Goal: Obtain resource: Download file/media

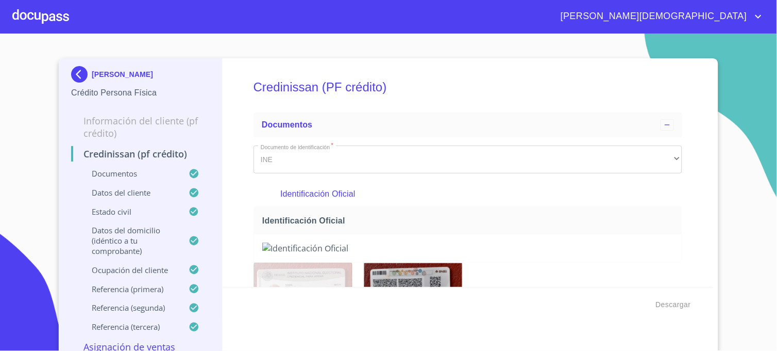
click at [72, 74] on img at bounding box center [81, 74] width 21 height 16
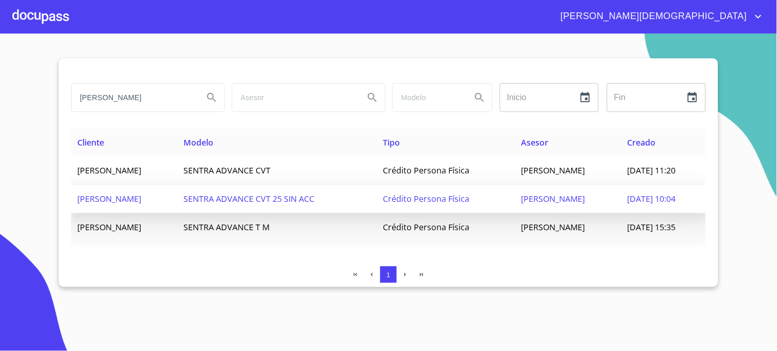
click at [568, 185] on td "[PERSON_NAME]" at bounding box center [568, 199] width 106 height 28
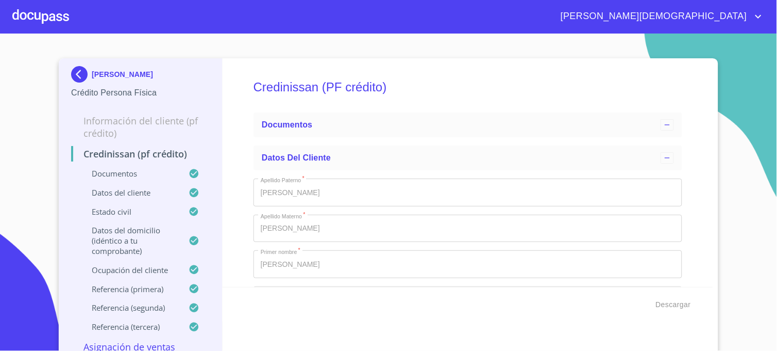
click at [80, 74] on img at bounding box center [81, 74] width 21 height 16
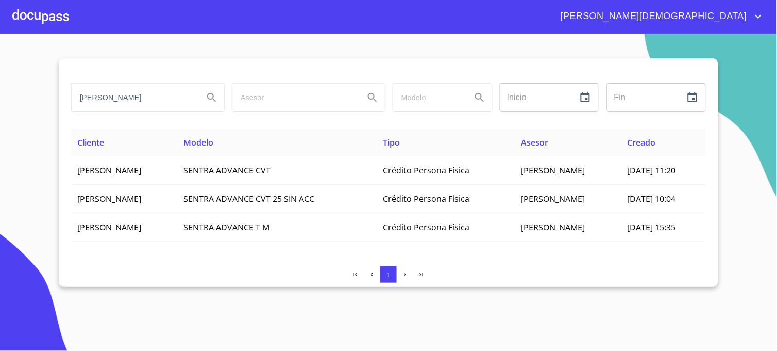
drag, startPoint x: 129, startPoint y: 96, endPoint x: 40, endPoint y: 93, distance: 88.7
click at [40, 93] on section "[PERSON_NAME] Inicio ​ Fin ​ Cliente Modelo Tipo Asesor Creado [PERSON_NAME] SE…" at bounding box center [388, 192] width 777 height 317
type input "a"
type input "GROBERRYX"
click at [214, 96] on icon "Search" at bounding box center [211, 97] width 9 height 9
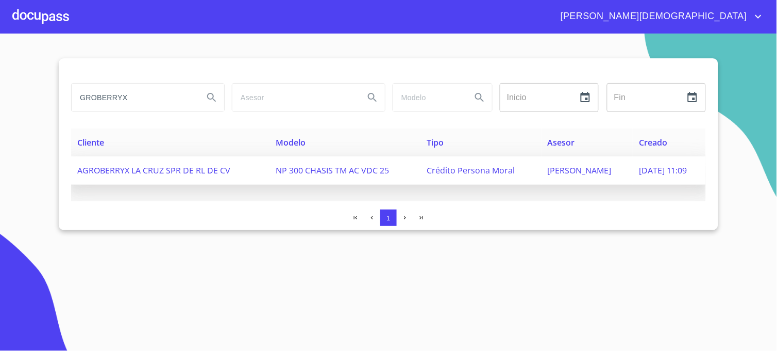
click at [639, 169] on span "[DATE] 11:09" at bounding box center [663, 169] width 48 height 11
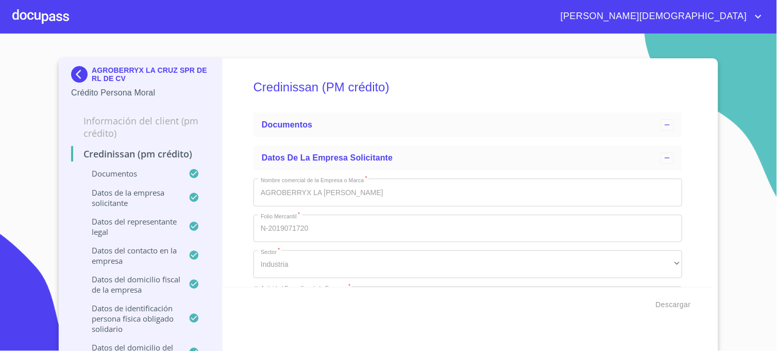
type input "[DATE]"
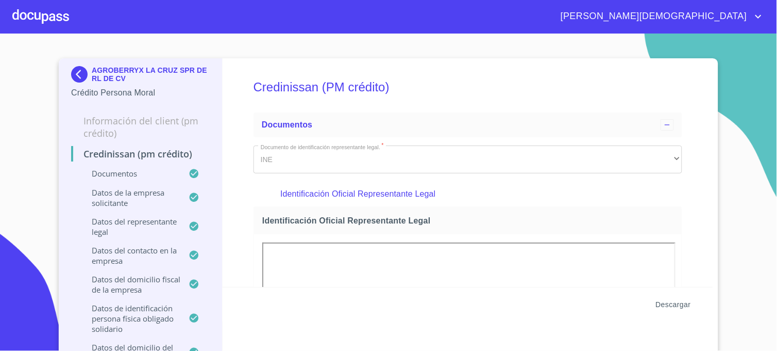
click at [682, 303] on span "Descargar" at bounding box center [673, 304] width 35 height 13
